Goal: Check status: Check status

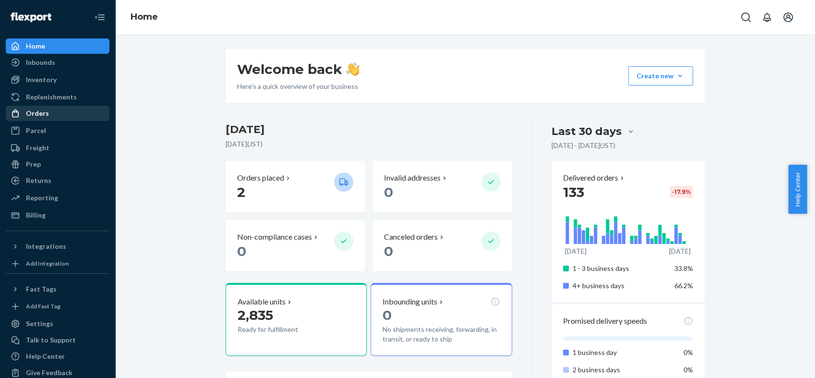
click at [59, 112] on div "Orders" at bounding box center [58, 113] width 102 height 13
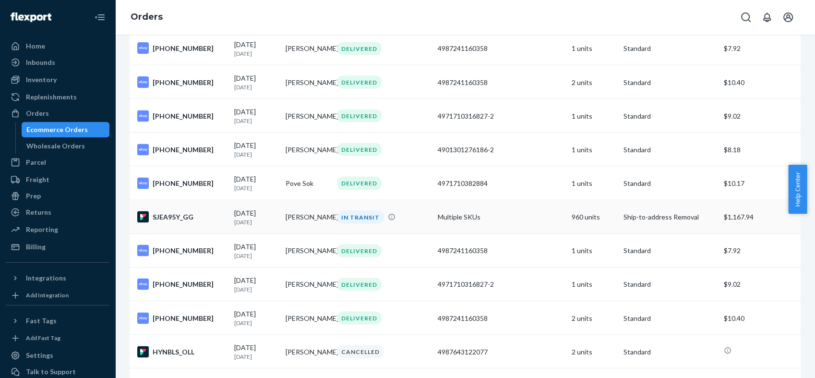
scroll to position [1866, 0]
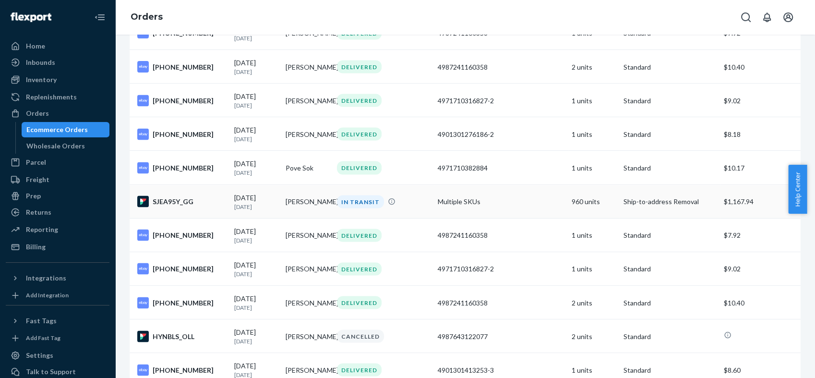
click at [177, 207] on div "SJEA95Y_GG" at bounding box center [181, 201] width 89 height 12
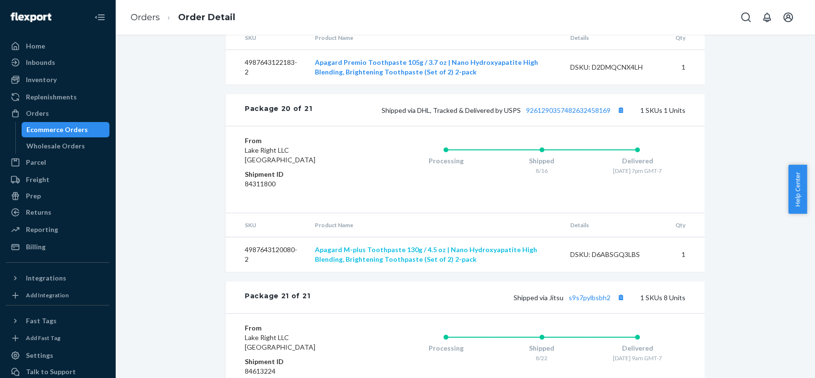
scroll to position [5505, 0]
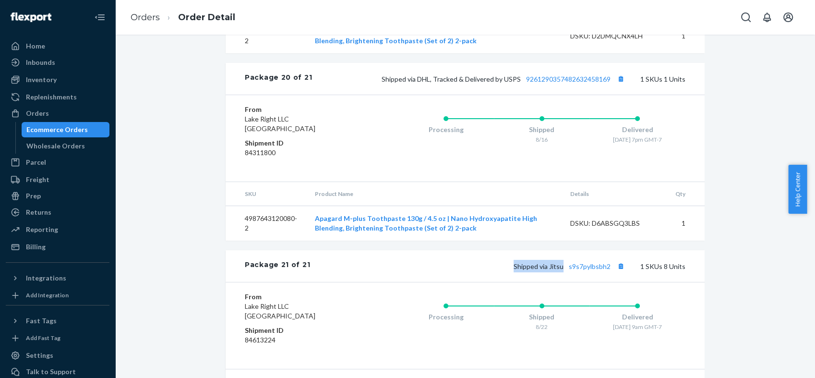
drag, startPoint x: 514, startPoint y: 205, endPoint x: 562, endPoint y: 203, distance: 48.0
click at [562, 262] on span "Shipped via Jitsu s9s7pylbsbh2" at bounding box center [569, 266] width 113 height 8
copy span "Shipped via Jitsu"
drag, startPoint x: 565, startPoint y: 208, endPoint x: 607, endPoint y: 208, distance: 41.7
click at [607, 260] on div "Shipped via Jitsu s9s7pylbsbh2 1 SKUs 8 Units" at bounding box center [497, 266] width 375 height 12
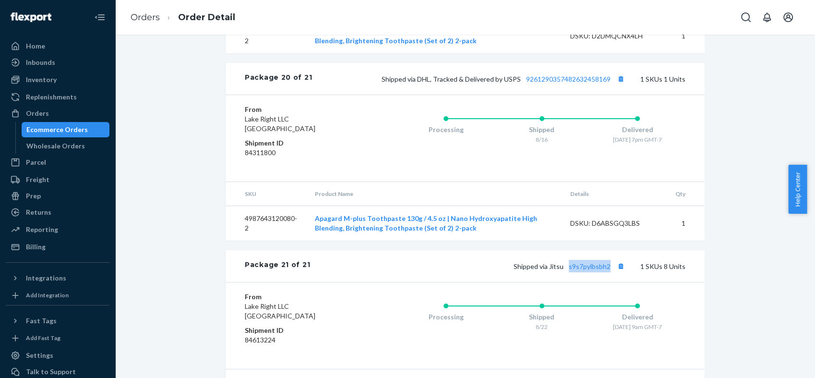
copy link "s9s7pylbsbh2"
